Goal: Transaction & Acquisition: Download file/media

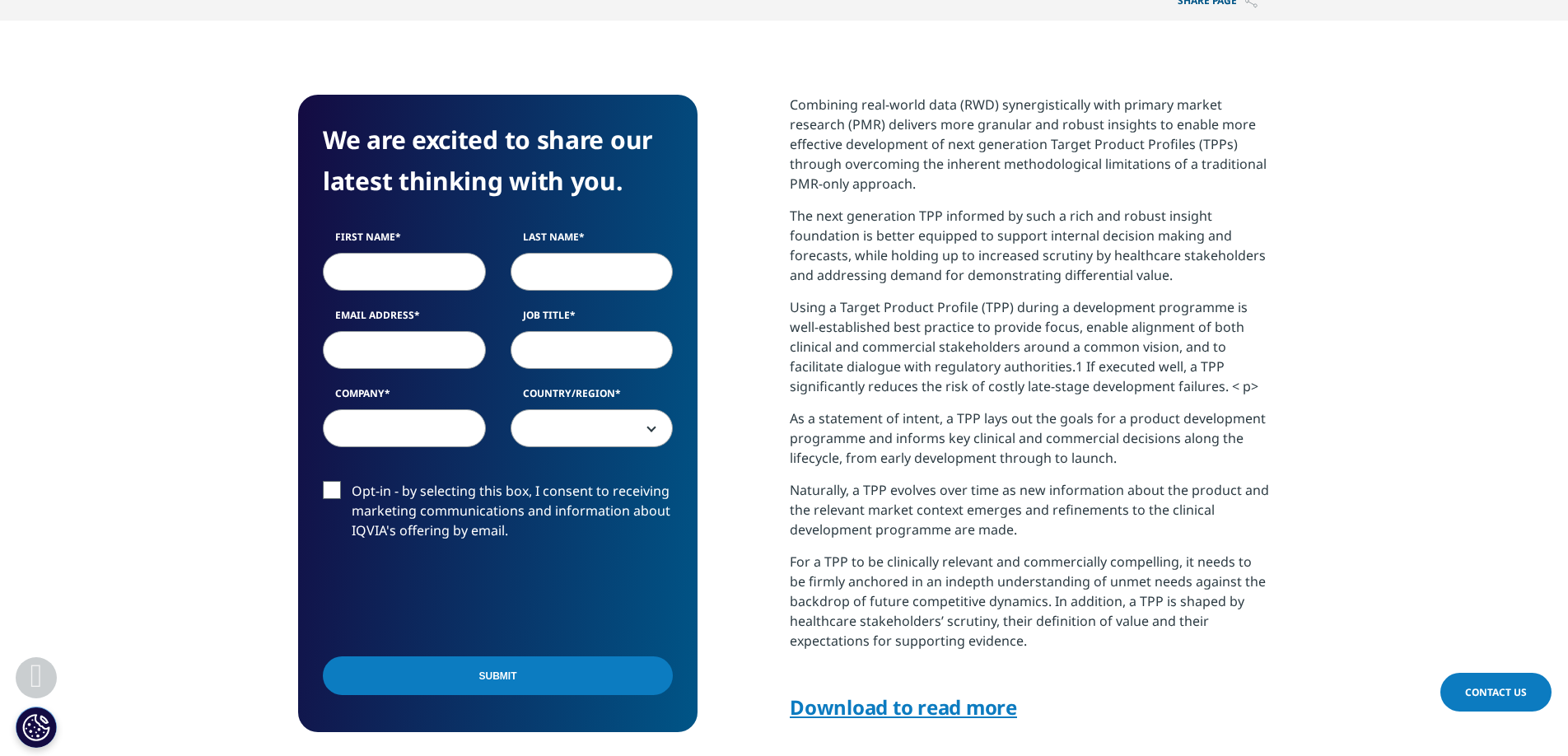
scroll to position [626, 0]
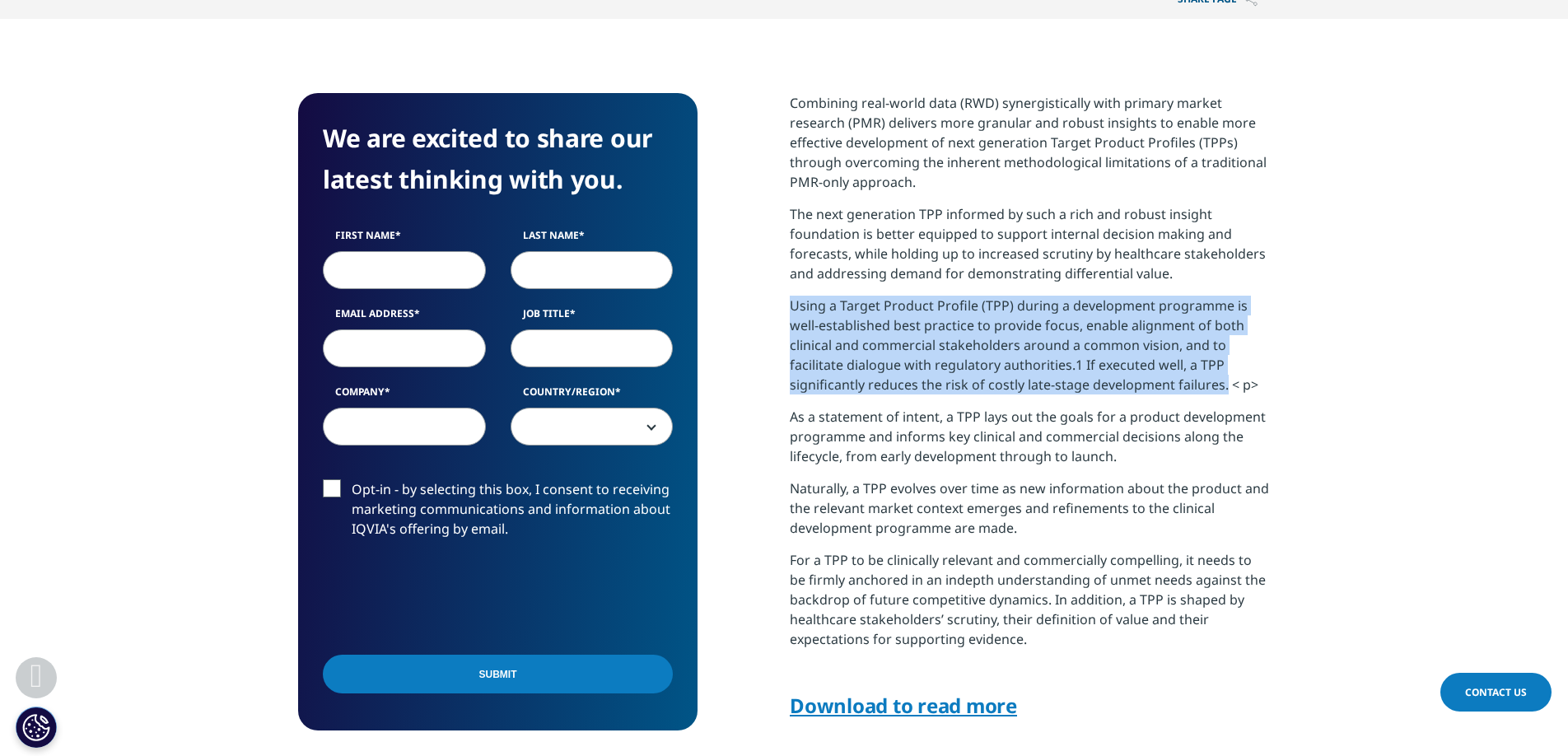
drag, startPoint x: 1222, startPoint y: 384, endPoint x: 782, endPoint y: 310, distance: 446.2
click at [782, 310] on div "We are excited to share our latest thinking with you. First Name Last Name Emai…" at bounding box center [784, 432] width 972 height 679
copy p "Using a Target Product Profile (TPP) during a development programme is well-est…"
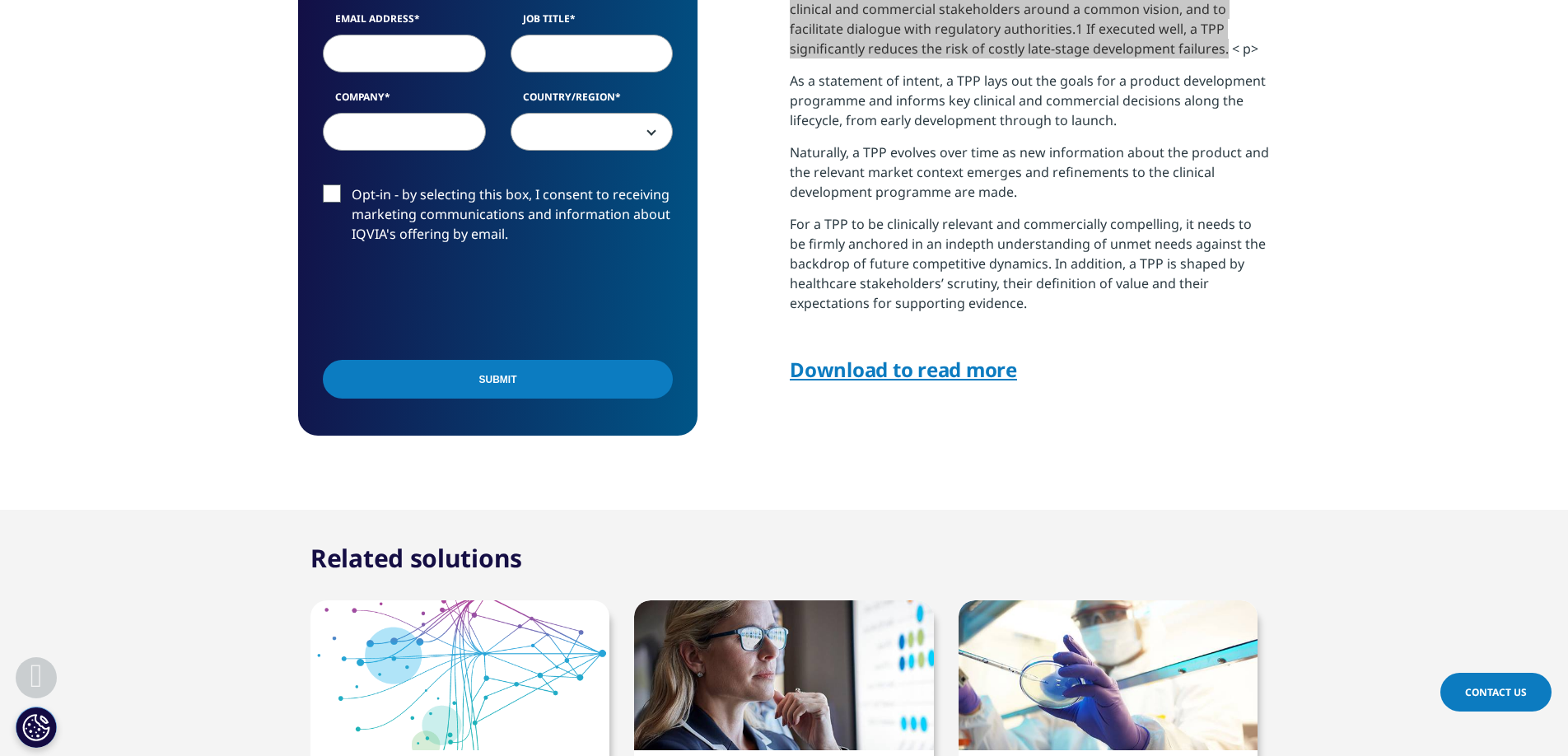
scroll to position [921, 0]
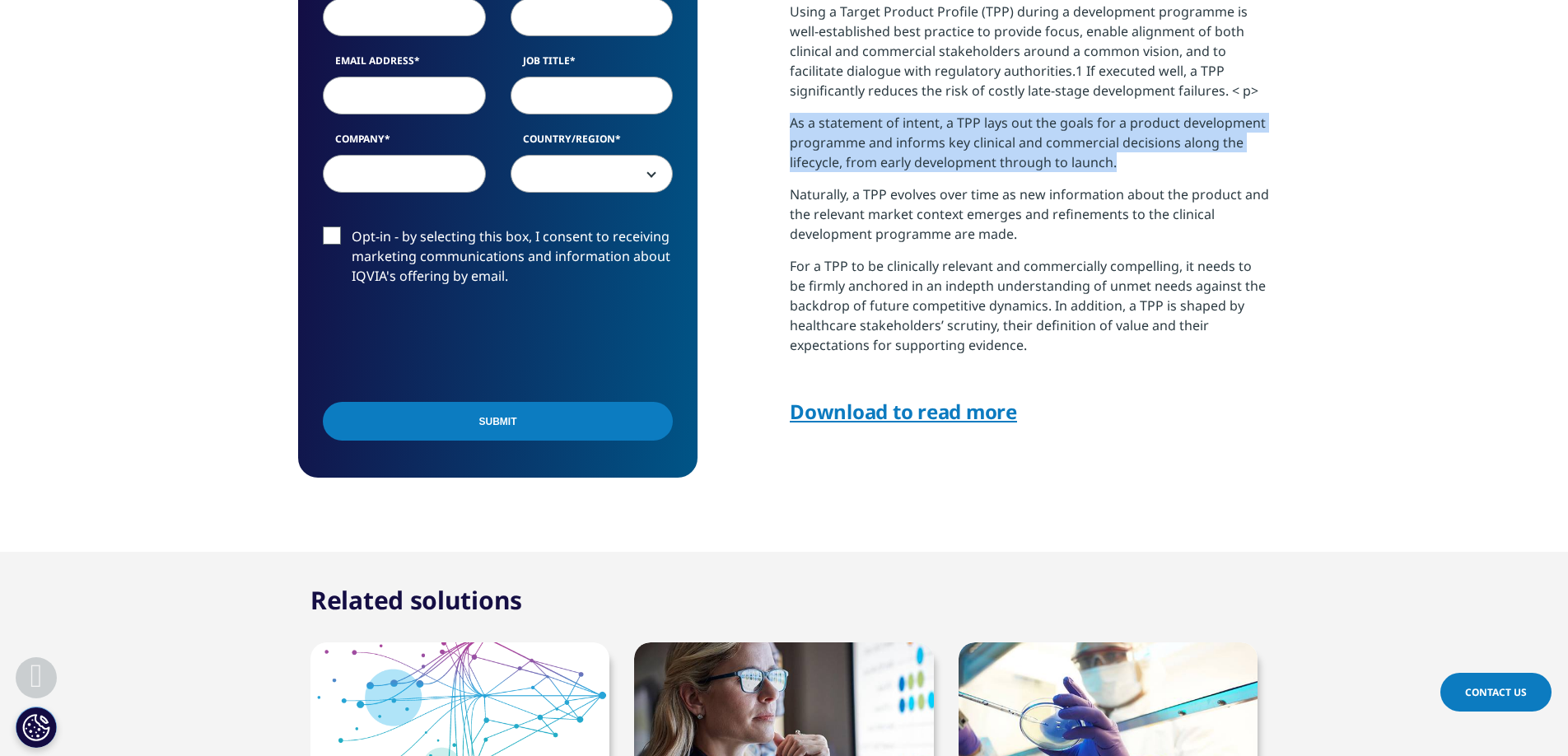
drag, startPoint x: 1128, startPoint y: 162, endPoint x: 789, endPoint y: 126, distance: 340.9
click at [790, 126] on p "As a statement of intent, a TPP lays out the goals for a product development pr…" at bounding box center [1031, 149] width 481 height 72
copy p "As a statement of intent, a TPP lays out the goals for a product development pr…"
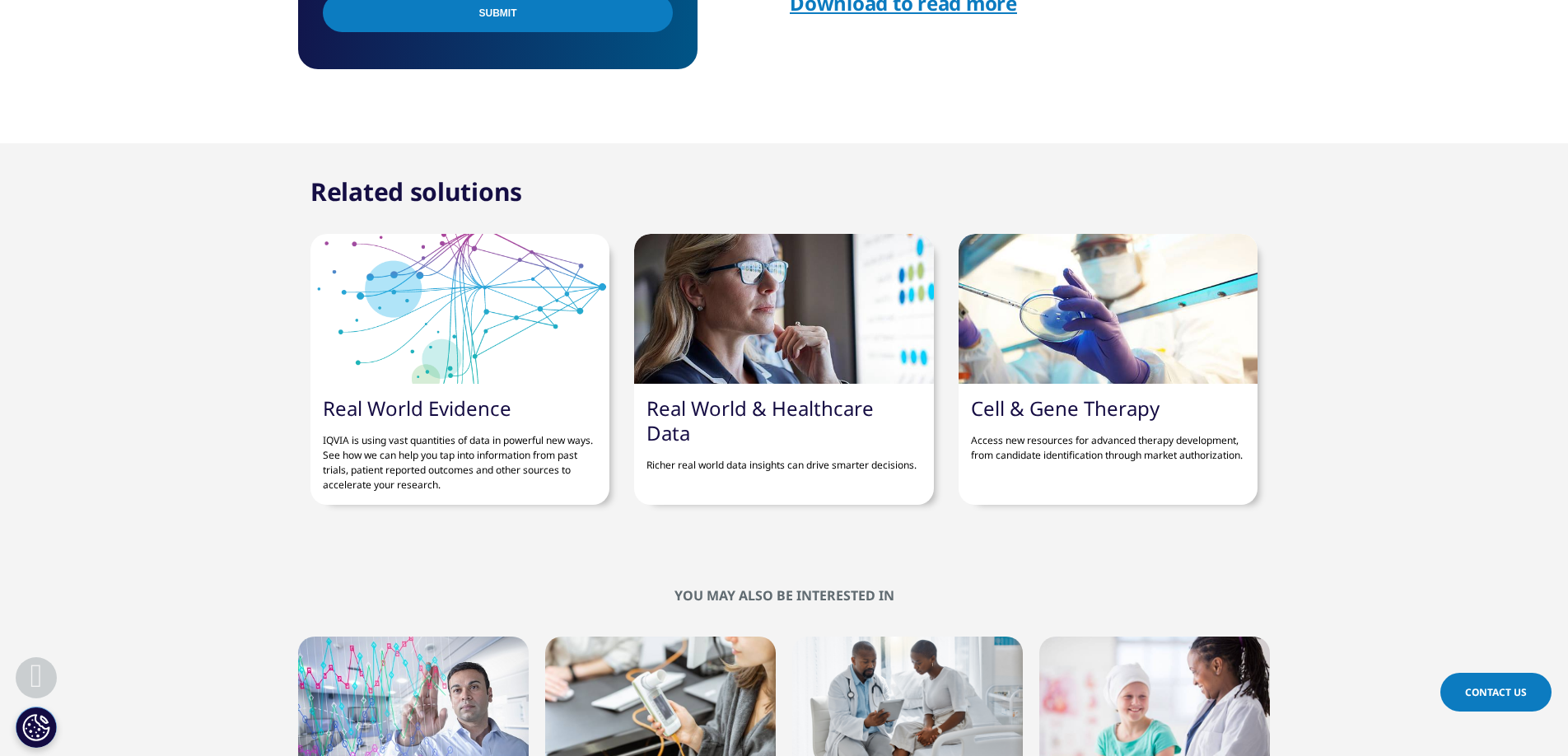
scroll to position [1567, 0]
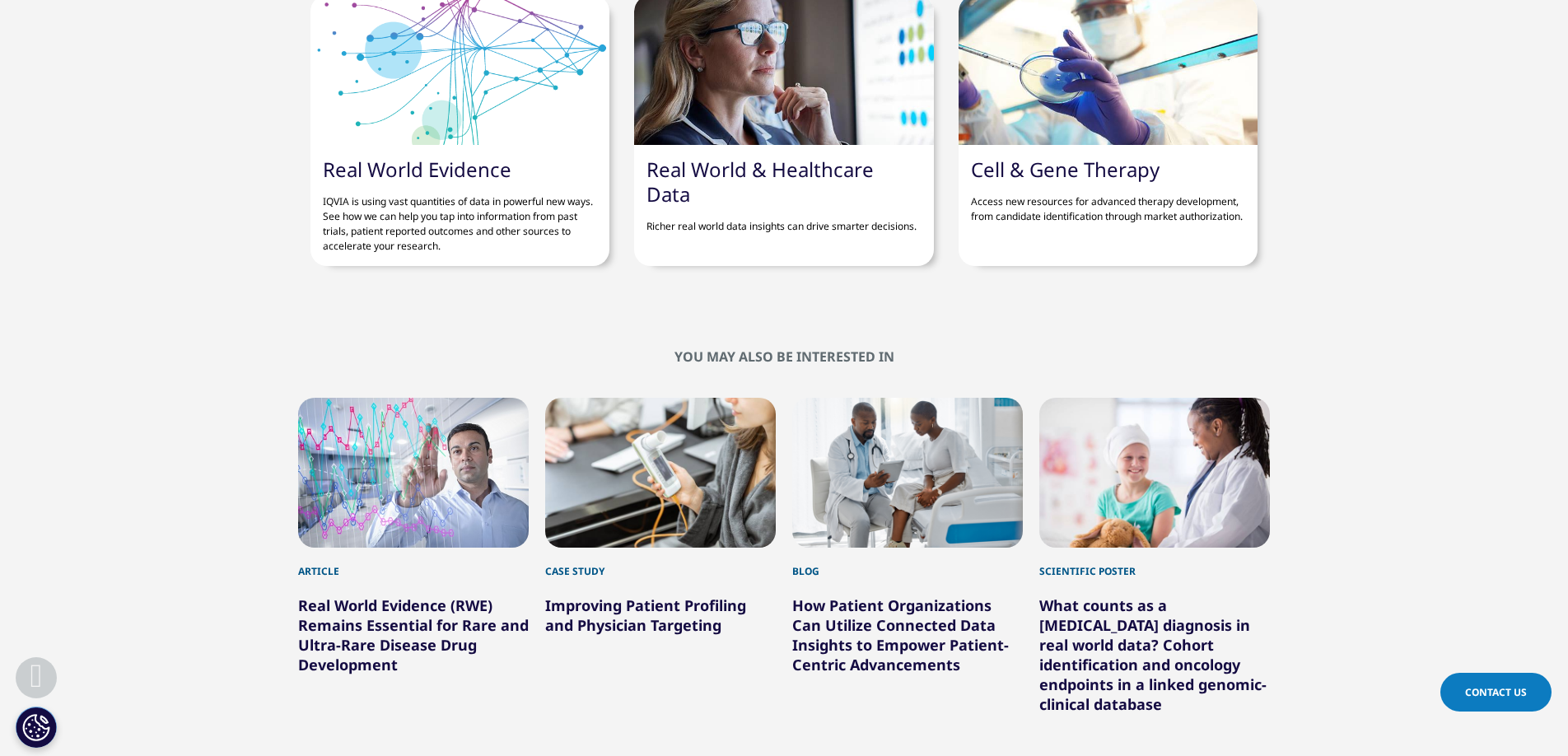
click at [437, 156] on link "Real World Evidence" at bounding box center [417, 169] width 189 height 28
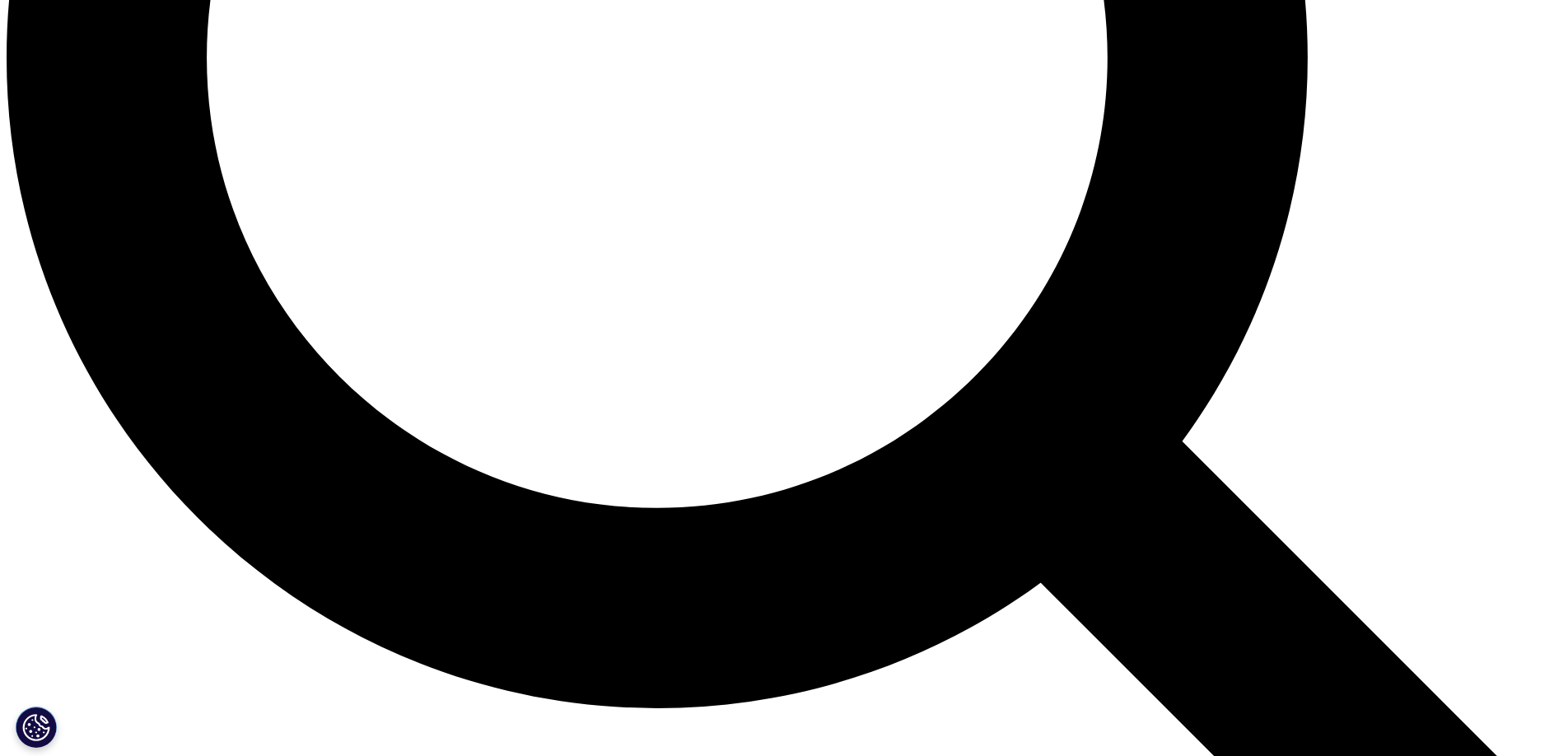
scroll to position [2234, 0]
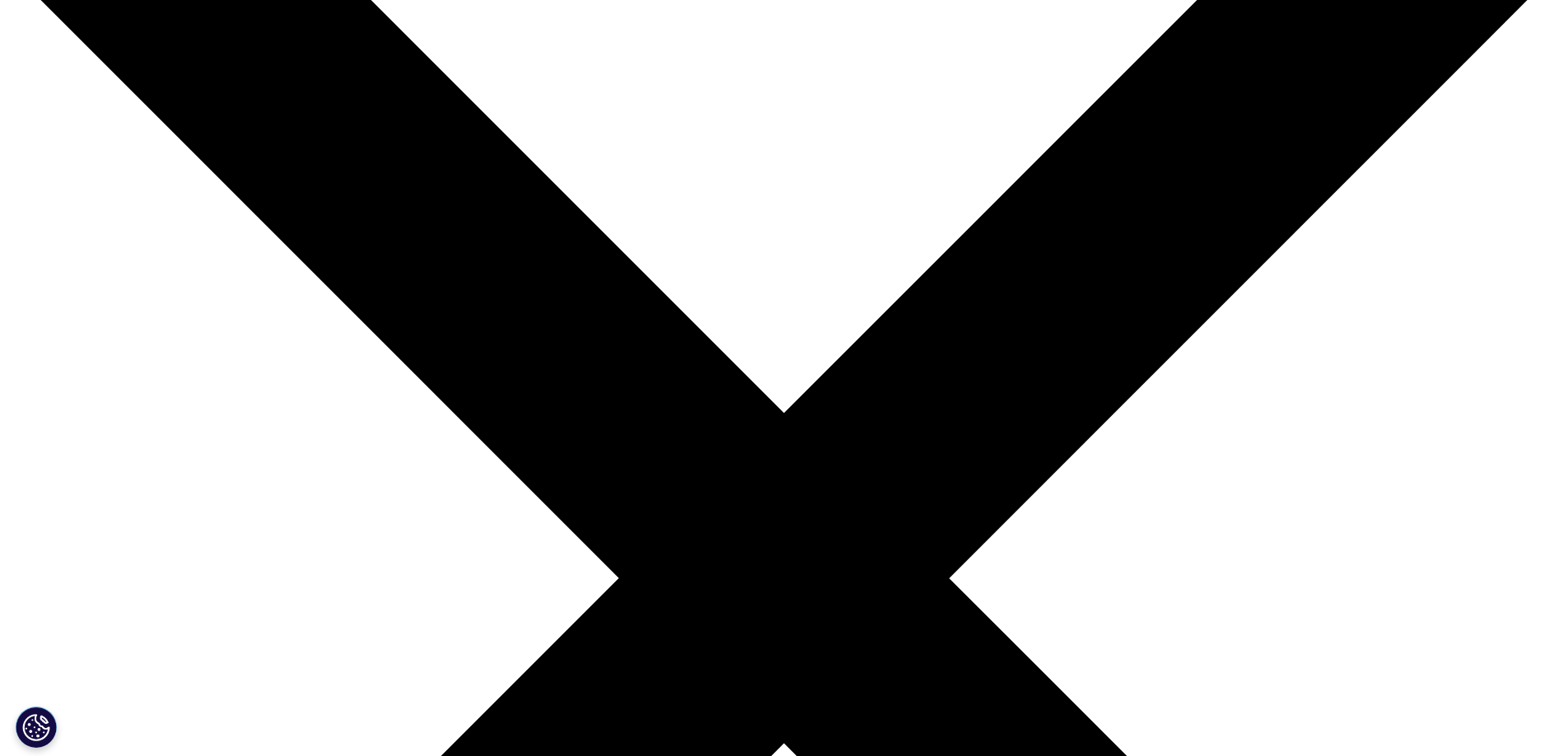
scroll to position [222, 0]
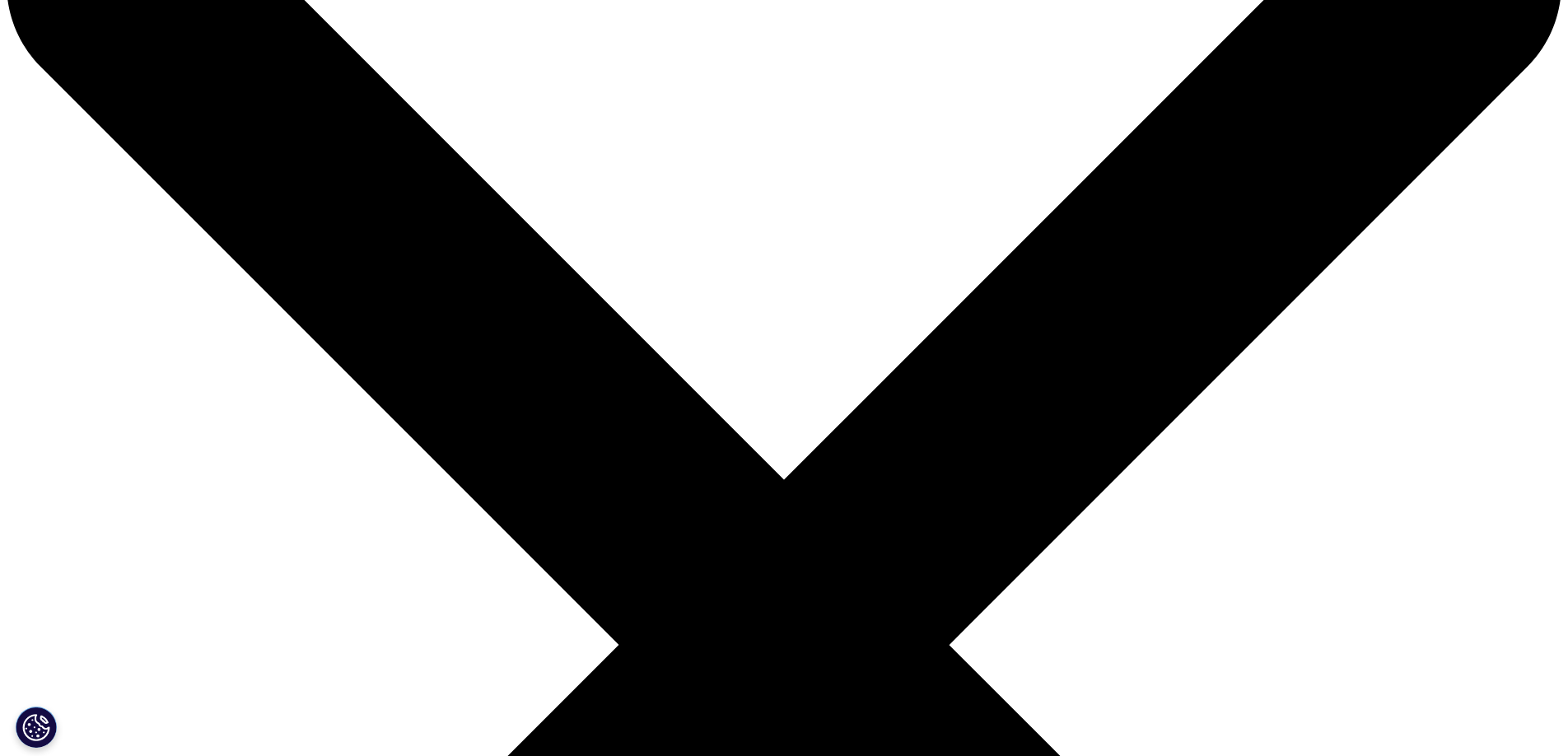
scroll to position [252, 0]
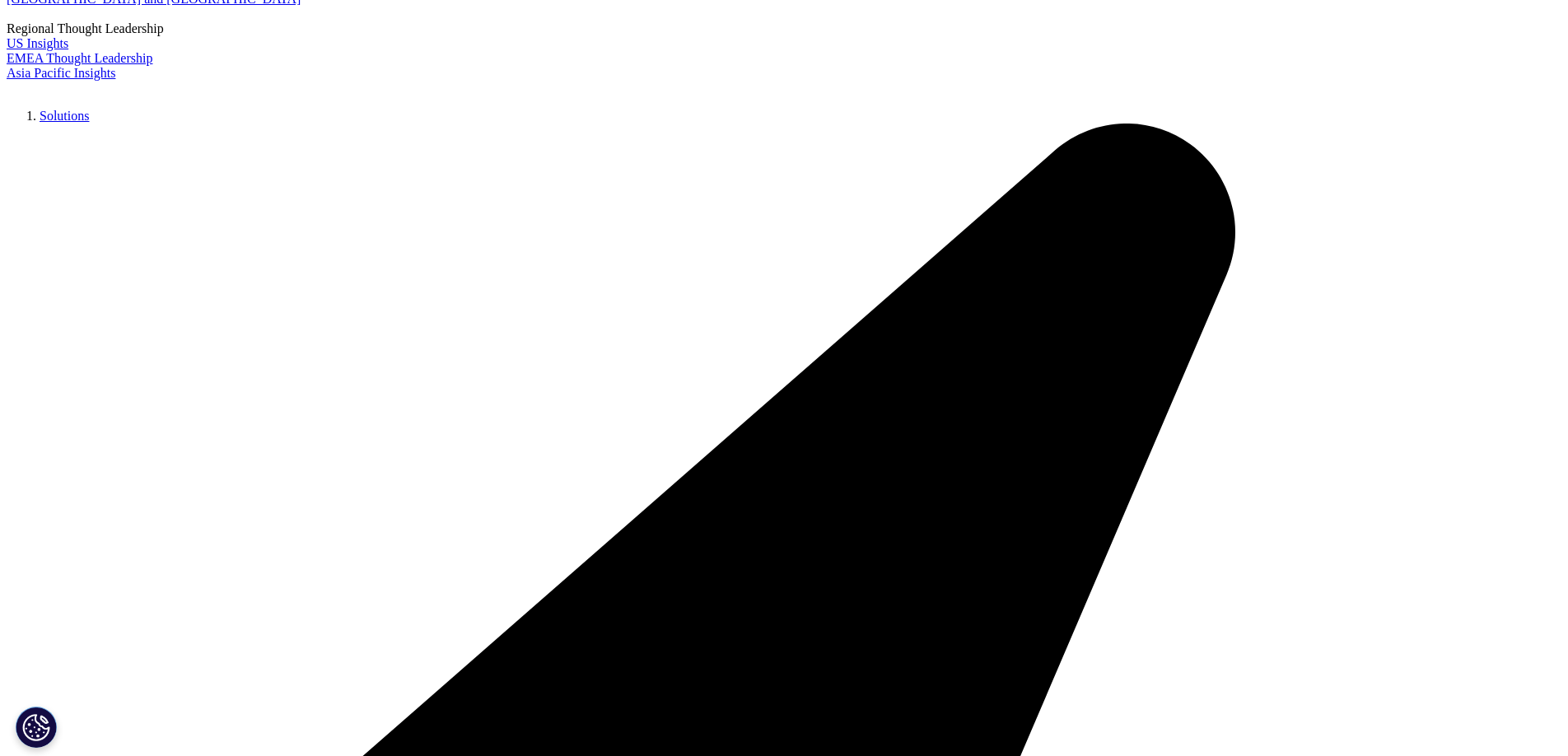
scroll to position [0, 0]
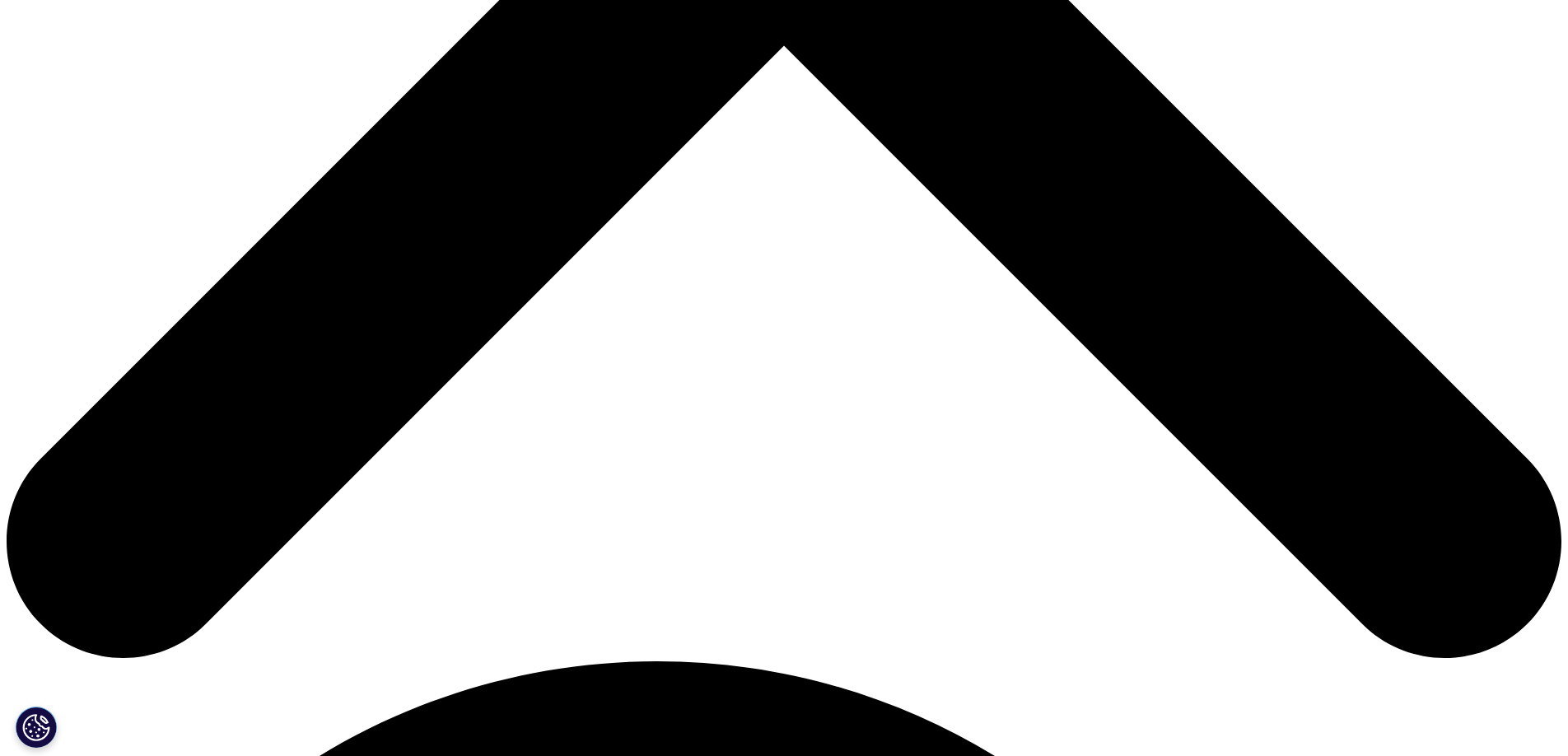
scroll to position [921, 0]
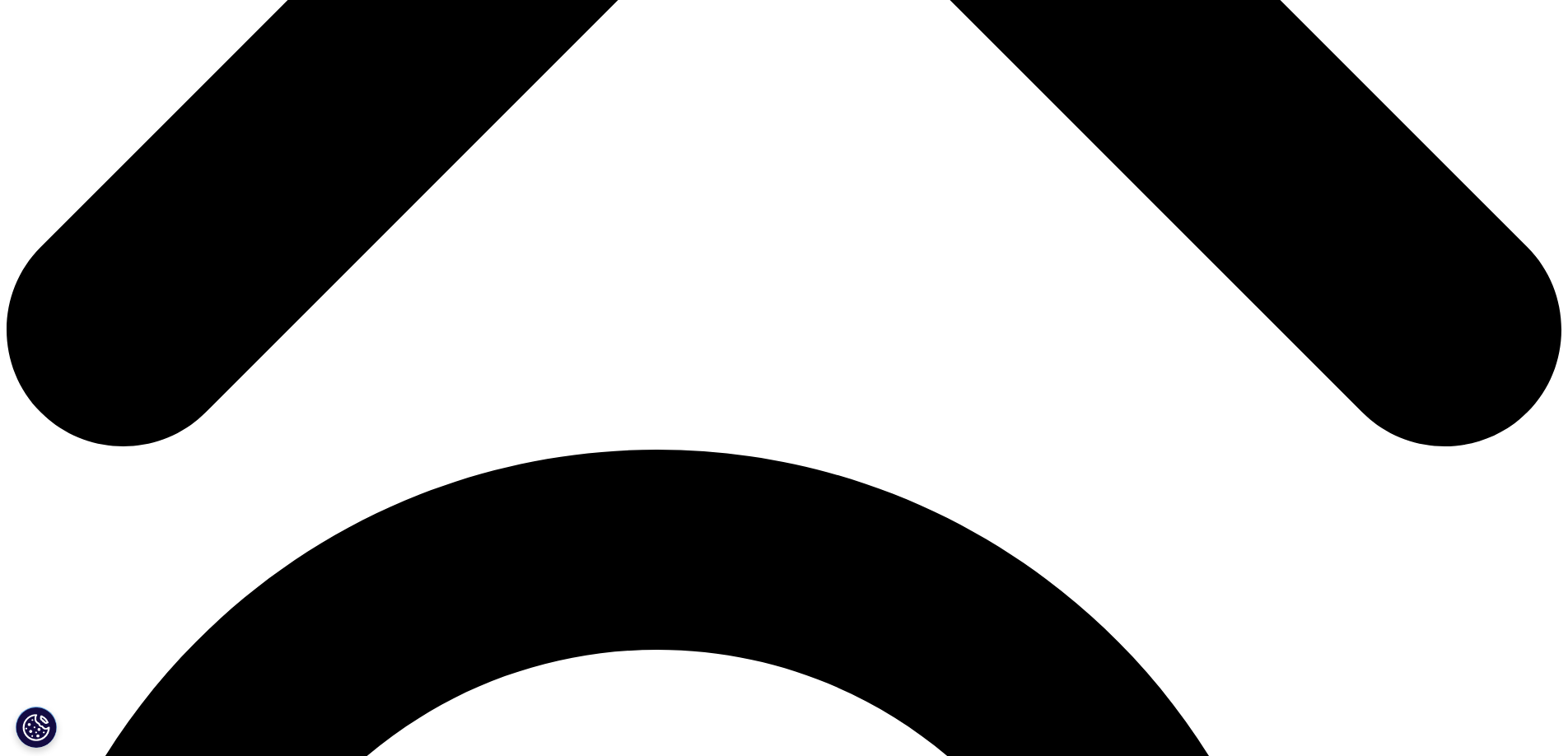
scroll to position [1136, 0]
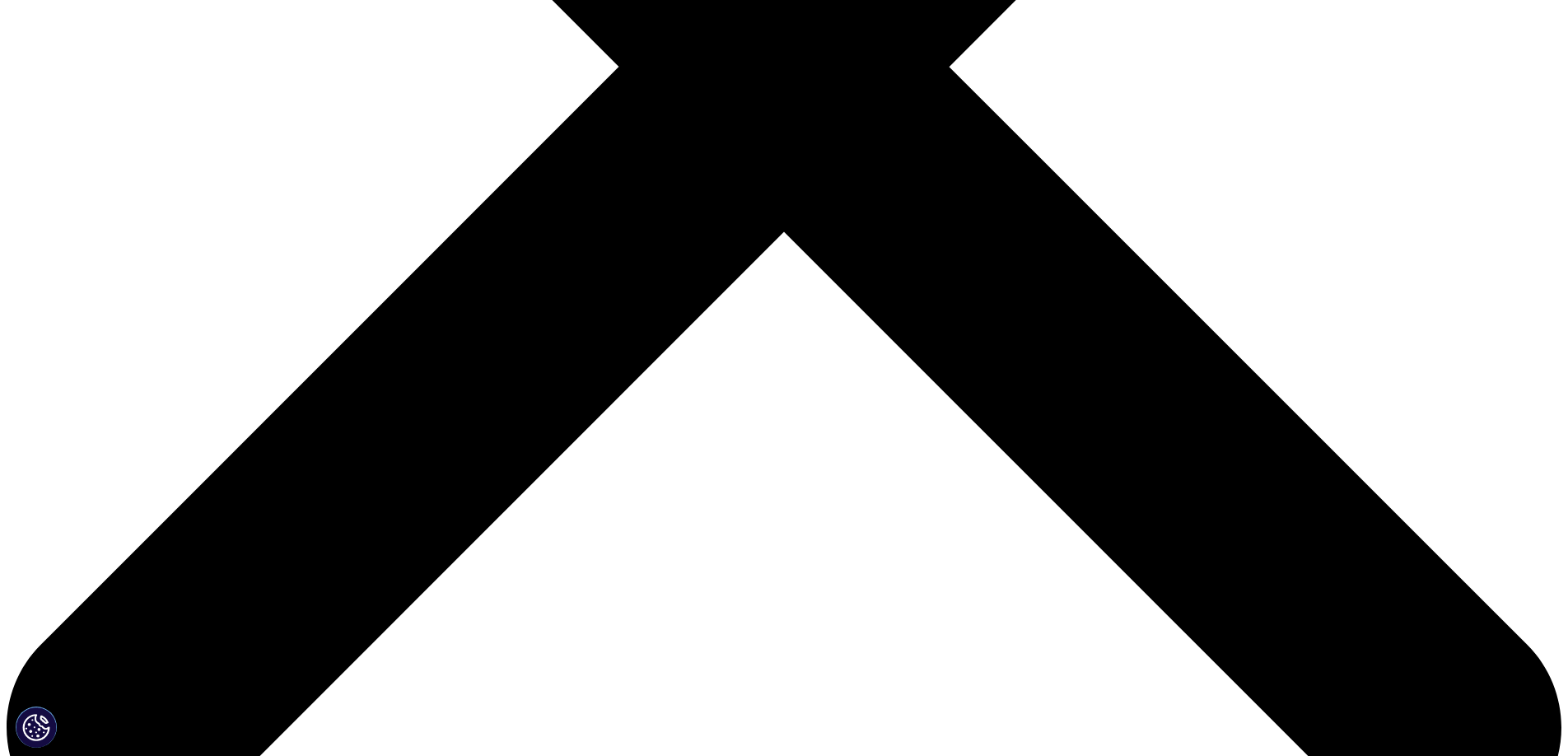
scroll to position [1121, 0]
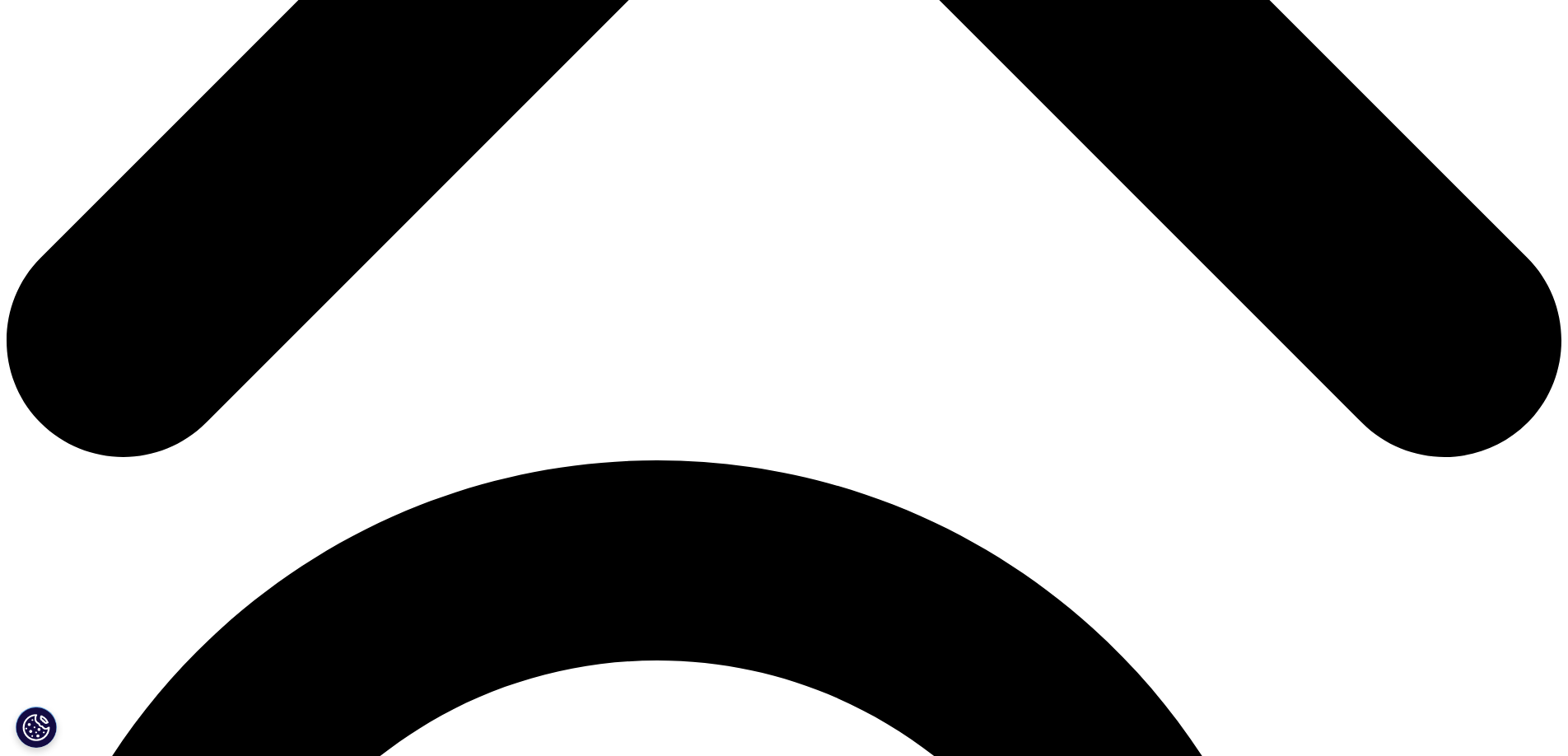
click at [37, 726] on button "Cookie Settings" at bounding box center [36, 727] width 41 height 41
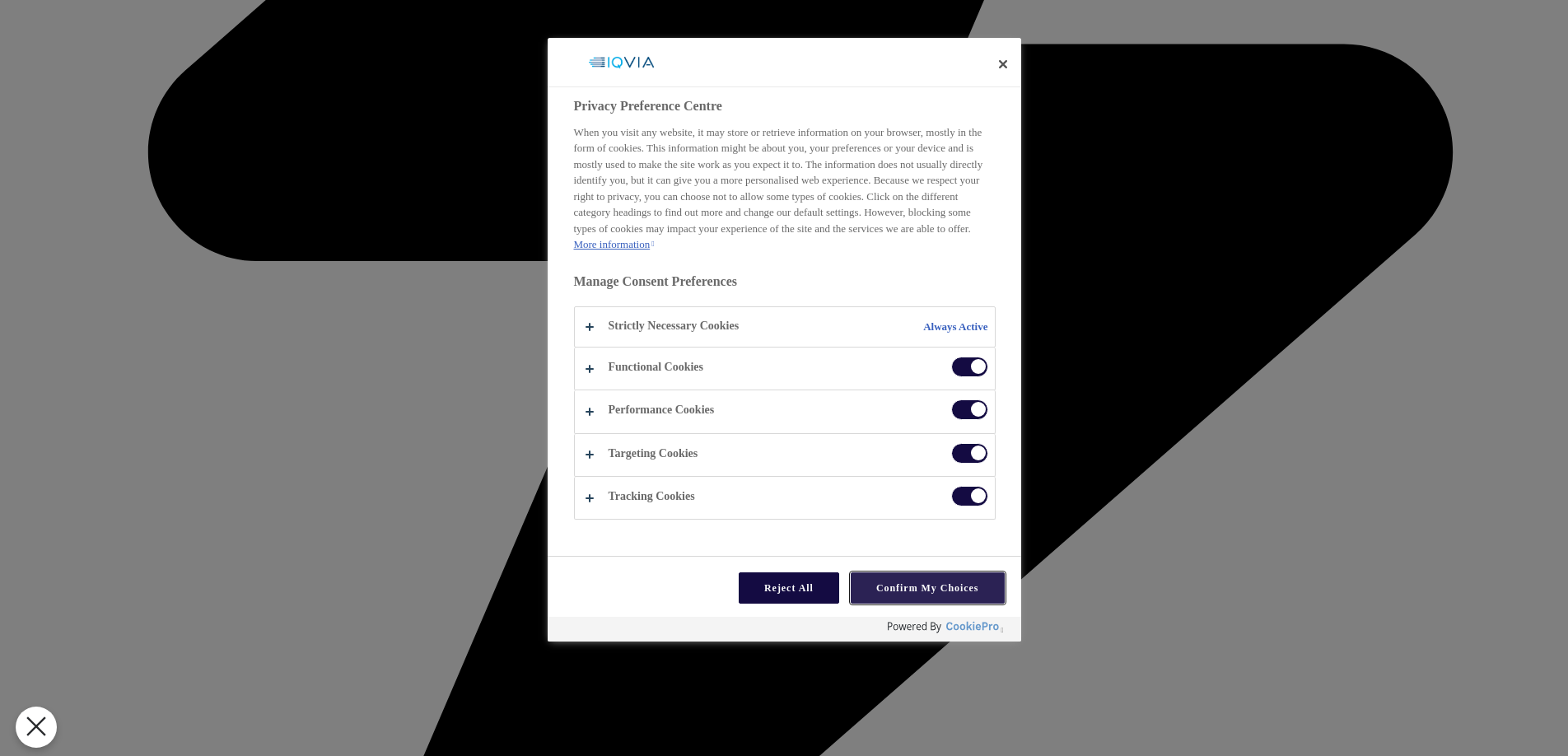
click at [898, 581] on button "Confirm My Choices" at bounding box center [927, 587] width 154 height 31
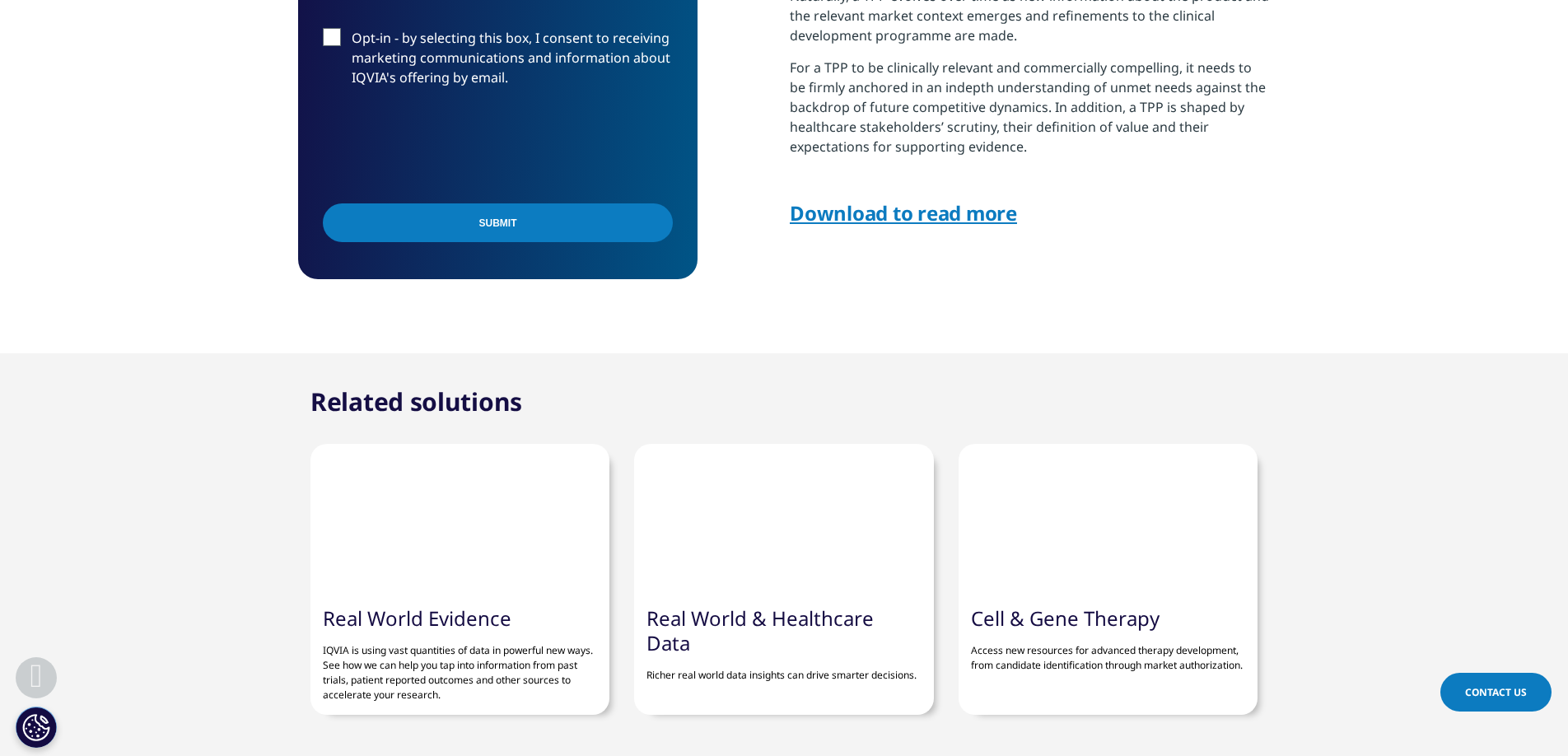
click at [862, 213] on link "Download to read more" at bounding box center [903, 213] width 227 height 28
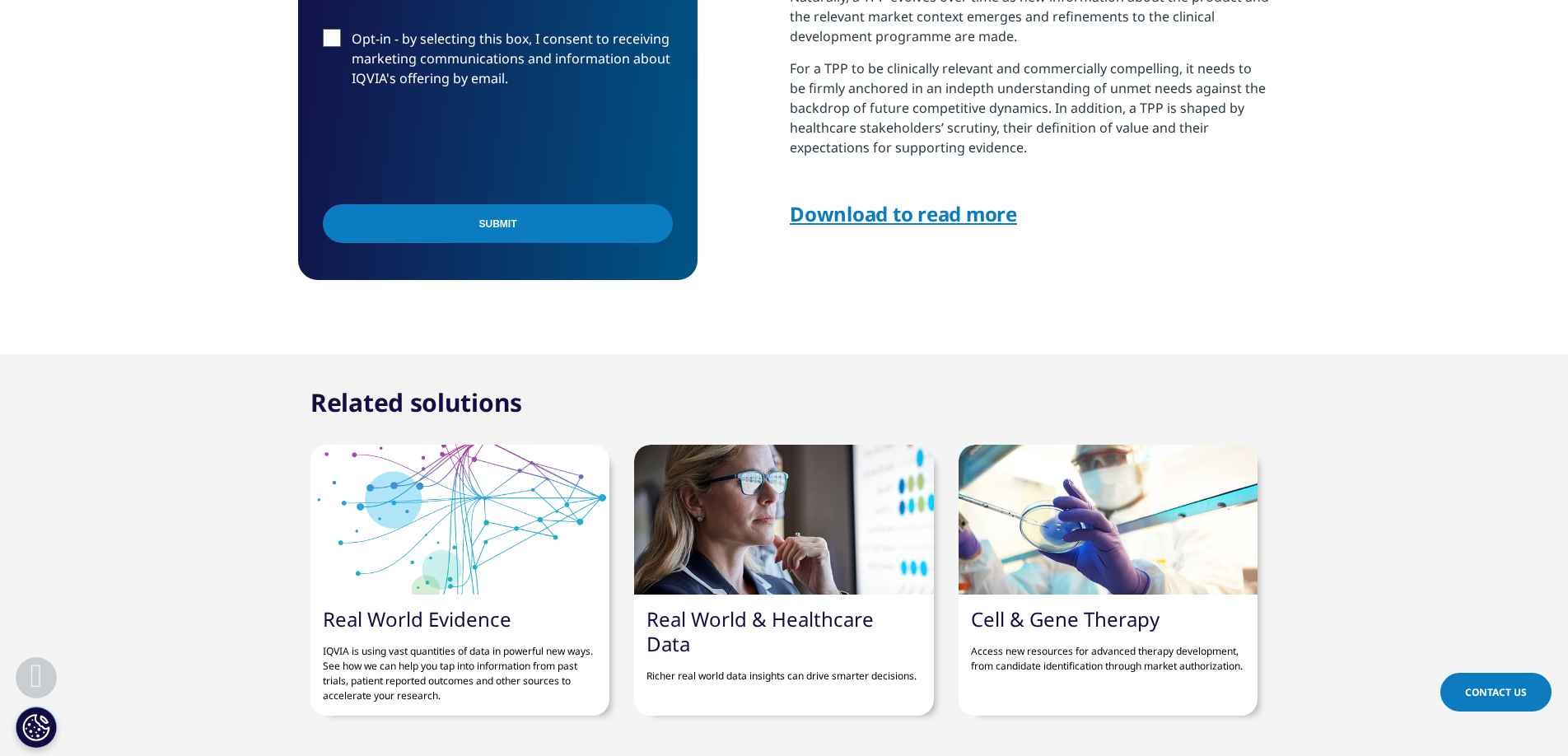
scroll to position [1114, 0]
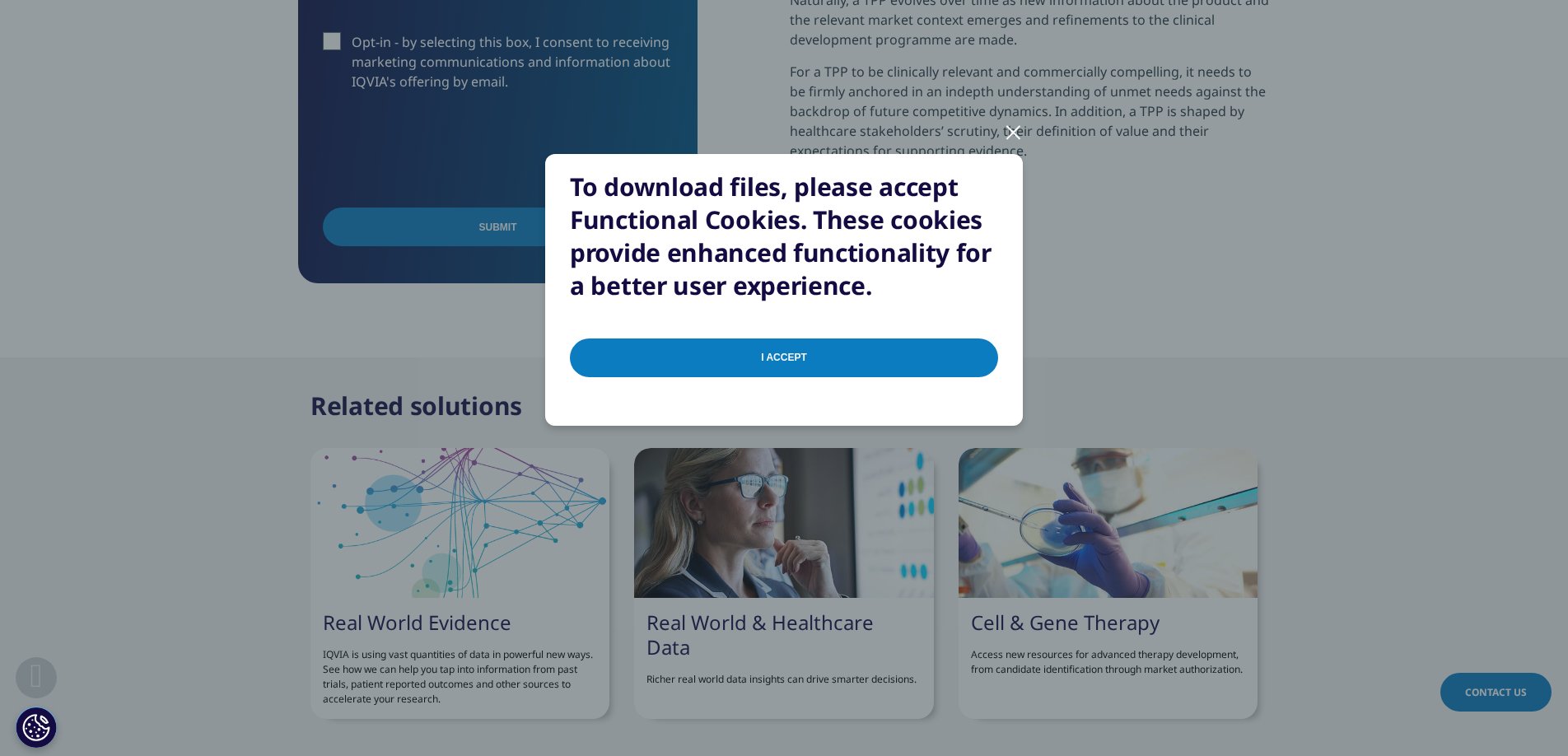
click at [777, 350] on input "I Accept" at bounding box center [783, 357] width 428 height 38
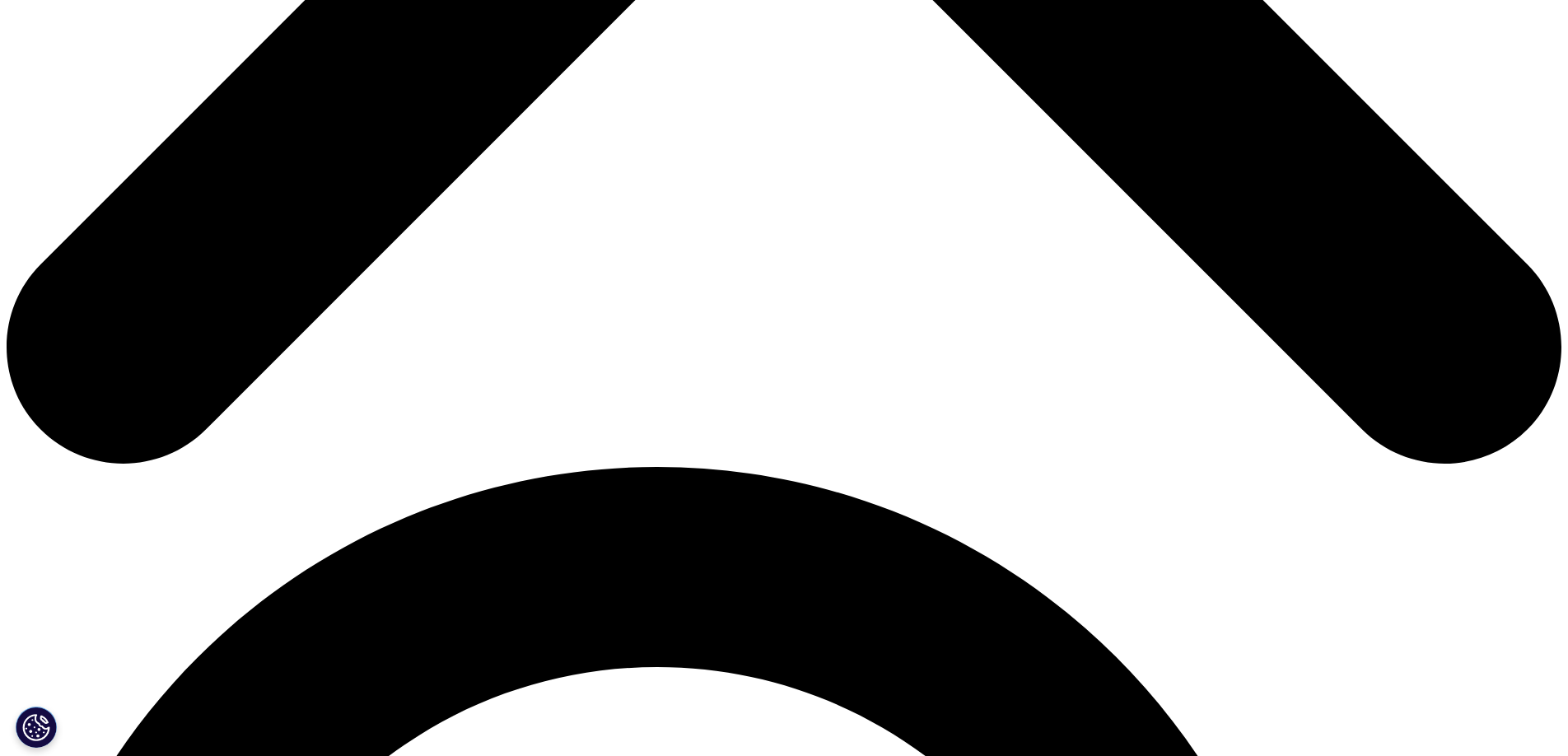
scroll to position [679, 972]
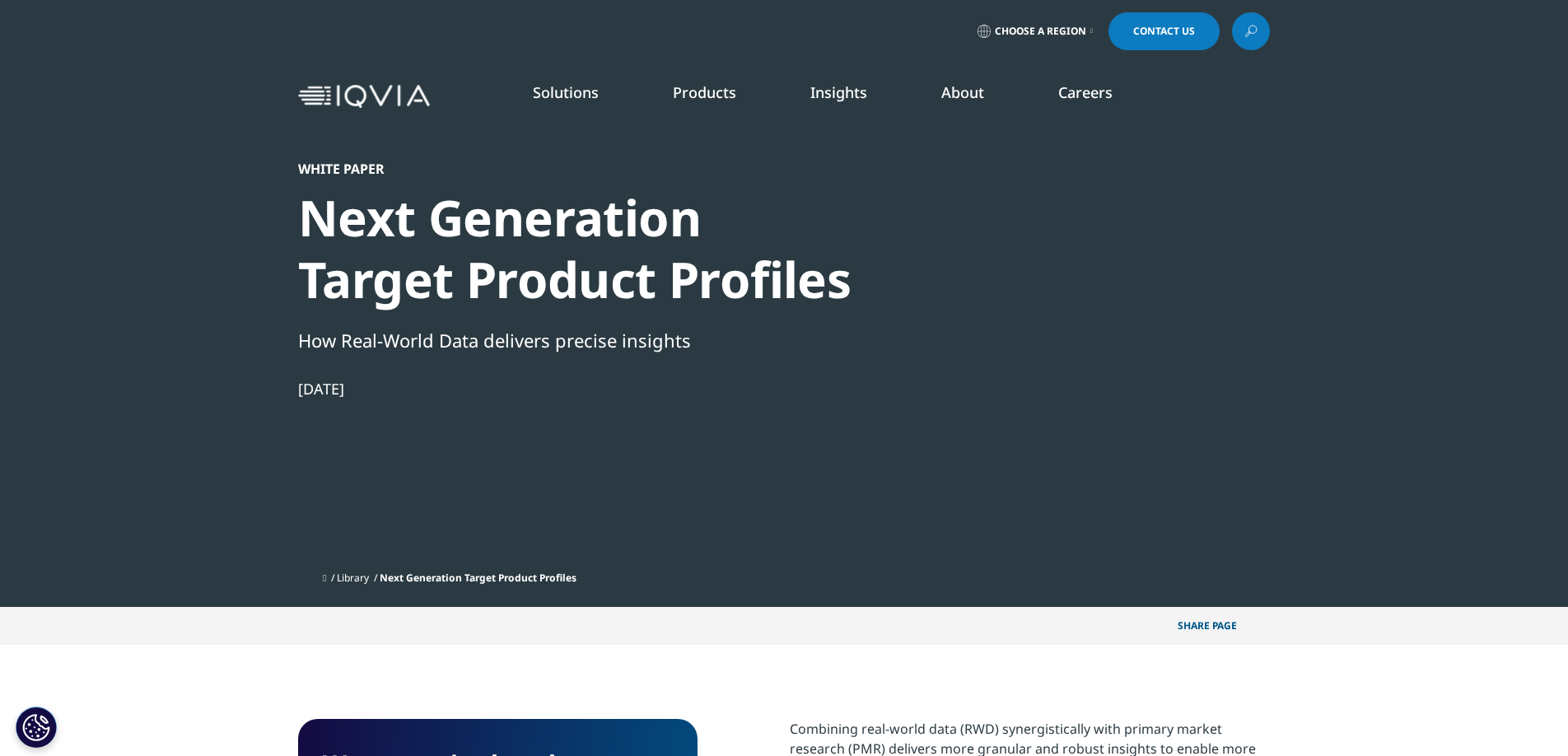
scroll to position [679, 972]
